Goal: Find specific page/section: Find specific page/section

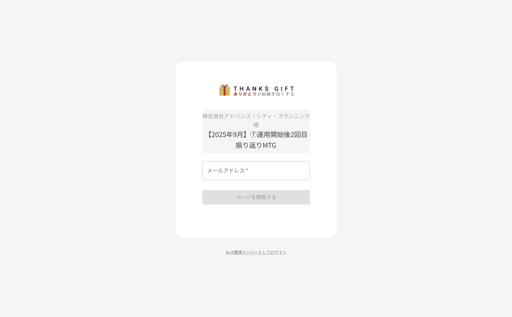
click at [216, 161] on div "メールアドレス   * メールアドレス   *" at bounding box center [256, 170] width 108 height 19
click at [216, 164] on label "メールアドレス   *" at bounding box center [222, 161] width 31 height 6
click at [216, 164] on input "メールアドレス   *" at bounding box center [256, 170] width 108 height 19
click at [243, 170] on input "メールアドレス   *" at bounding box center [256, 170] width 108 height 19
type input "**********"
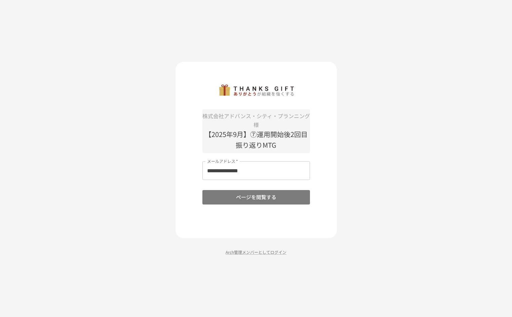
click at [251, 193] on button "ページを閲覧する" at bounding box center [256, 197] width 108 height 14
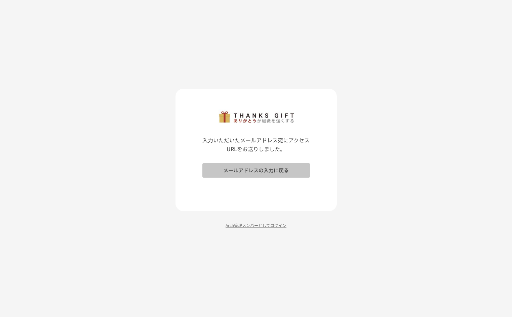
click at [246, 174] on button "メールアドレスの入力に戻る" at bounding box center [256, 170] width 108 height 14
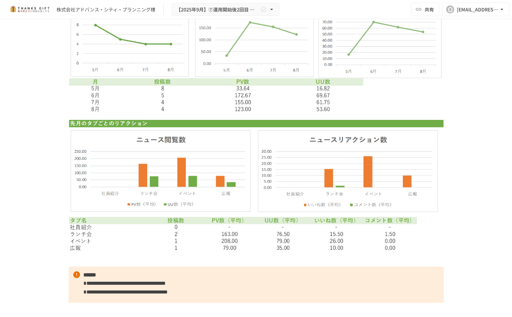
scroll to position [2352, 0]
